Goal: Understand process/instructions: Learn how to perform a task or action

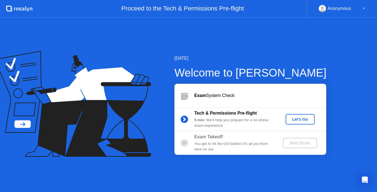
click at [303, 120] on div "Let's Go" at bounding box center [300, 119] width 25 height 4
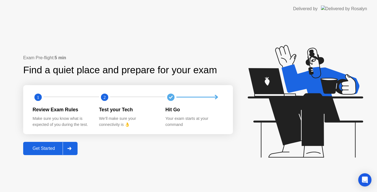
click at [43, 150] on div "Get Started" at bounding box center [44, 148] width 38 height 5
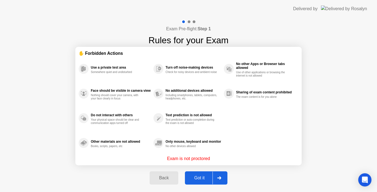
click at [200, 179] on div "Got it" at bounding box center [200, 178] width 26 height 5
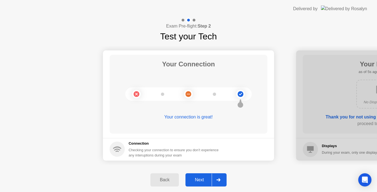
click at [202, 178] on div "Next" at bounding box center [199, 180] width 25 height 5
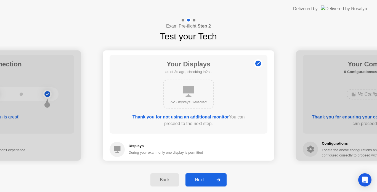
click at [196, 182] on div "Next" at bounding box center [199, 180] width 25 height 5
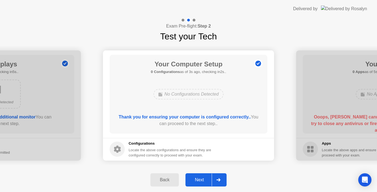
click at [196, 182] on div "Next" at bounding box center [199, 180] width 25 height 5
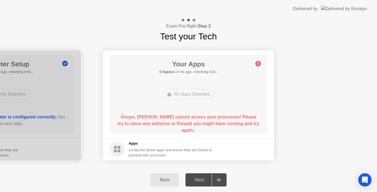
click at [256, 64] on circle at bounding box center [258, 64] width 6 height 6
click at [229, 123] on b "Ooops, [PERSON_NAME] cannot access your processes! Please try to close any anti…" at bounding box center [188, 124] width 141 height 18
click at [216, 180] on div at bounding box center [218, 180] width 13 height 13
click at [220, 181] on icon at bounding box center [218, 180] width 4 height 3
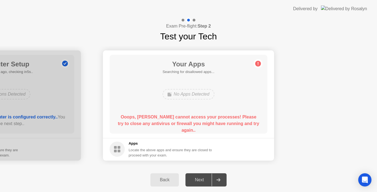
click at [210, 179] on div "Next" at bounding box center [199, 180] width 25 height 5
click at [195, 182] on div "Next" at bounding box center [199, 180] width 25 height 5
click at [215, 179] on div at bounding box center [218, 180] width 13 height 13
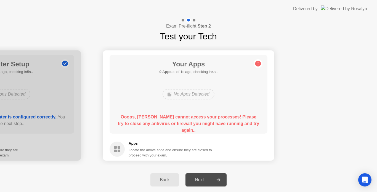
click at [215, 179] on div at bounding box center [218, 180] width 13 height 13
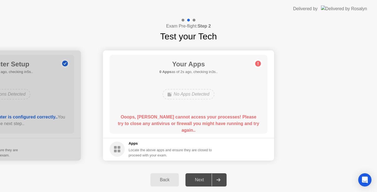
click at [212, 183] on div "Next" at bounding box center [199, 180] width 25 height 5
click at [204, 179] on div "Next" at bounding box center [199, 180] width 25 height 5
click at [141, 146] on h5 "Apps" at bounding box center [171, 144] width 84 height 6
click at [364, 177] on div "Open Intercom Messenger" at bounding box center [365, 180] width 15 height 15
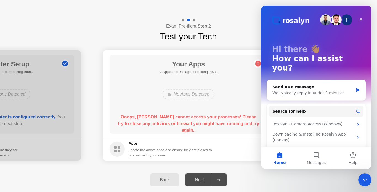
click at [312, 177] on div "Back Next" at bounding box center [188, 180] width 377 height 24
click at [359, 17] on icon "Close" at bounding box center [361, 19] width 4 height 4
